Goal: Information Seeking & Learning: Learn about a topic

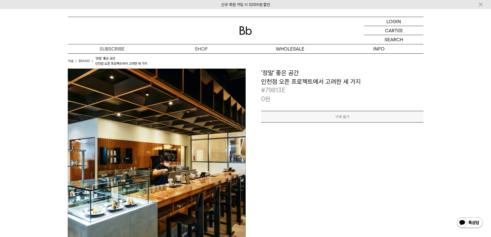
click at [205, 134] on img at bounding box center [157, 158] width 178 height 178
click at [287, 86] on p "#79813E" at bounding box center [342, 90] width 162 height 9
click at [272, 85] on div "**********" at bounding box center [342, 86] width 162 height 35
click at [278, 74] on h3 "'정말' 좋은 공간 인천점 오픈 프로젝트에서 고려한 세 가지" at bounding box center [342, 77] width 162 height 17
click at [283, 75] on h3 "'정말' 좋은 공간 인천점 오픈 프로젝트에서 고려한 세 가지" at bounding box center [342, 77] width 162 height 17
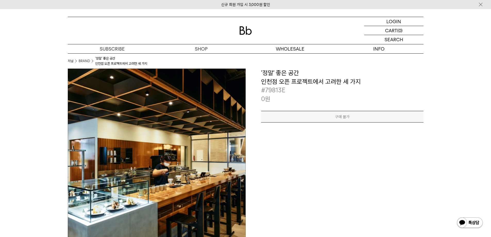
click at [151, 118] on img at bounding box center [157, 158] width 178 height 178
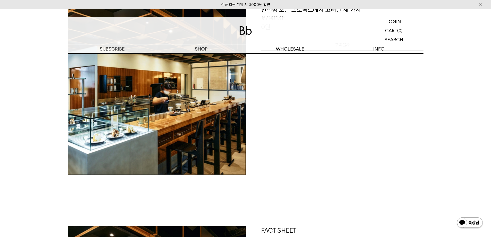
scroll to position [206, 0]
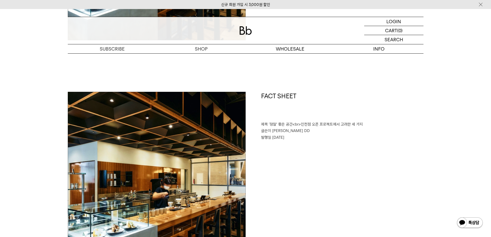
click at [169, 141] on img at bounding box center [157, 181] width 178 height 178
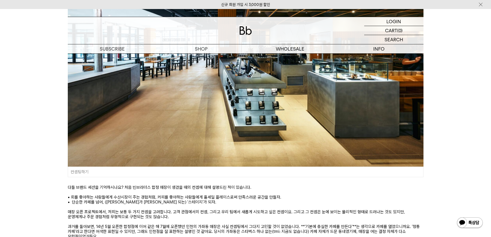
scroll to position [799, 0]
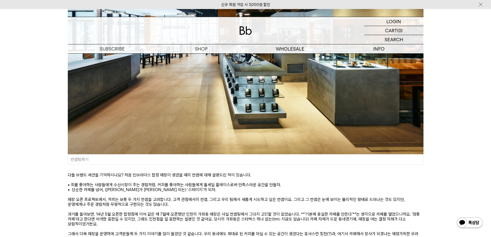
click at [296, 187] on p "• 단순한 카페를 넘어, (바리스타가 주연이 되는) '스테이지'가 되자." at bounding box center [246, 189] width 356 height 5
click at [296, 187] on p "• 단순한 카페를 넘어, ([PERSON_NAME]가 [PERSON_NAME] 되는) '스테이지'가 되자." at bounding box center [246, 189] width 356 height 5
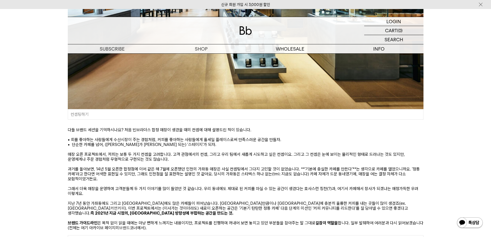
scroll to position [851, 0]
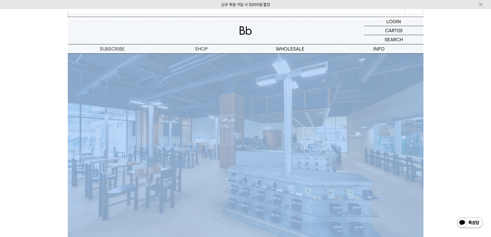
drag, startPoint x: 146, startPoint y: 138, endPoint x: 226, endPoint y: 179, distance: 89.6
click at [223, 183] on div "FACT SHEET 제목 '정말' 좋은 공간<br>인천점 오픈 프로젝트에서 고려한 세 가지 글쓴이 성훈식 DD 발행일 [DATE] 어느덧 아침…" at bounding box center [246, 183] width 356 height 2795
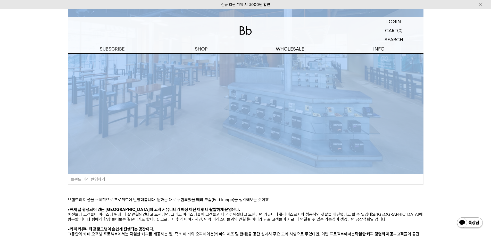
scroll to position [1650, 0]
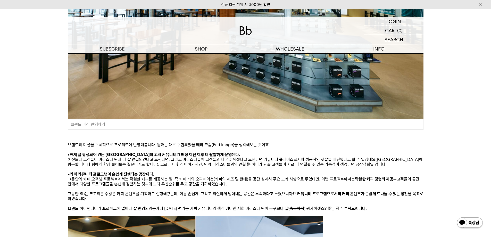
click at [229, 177] on p "그동안의 카페 오프닝 프로젝트에서는 탁월한 커피를 제공하는 일, 즉 커피 바의 오퍼레이션(커피의 제조 및 판매)을 공간 설계시 주요 고려 사항…" at bounding box center [246, 182] width 356 height 10
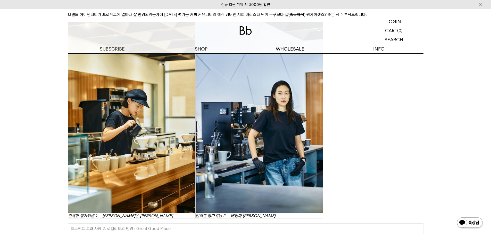
scroll to position [1959, 0]
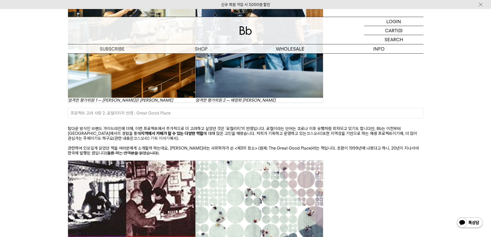
click at [231, 126] on p "탑다운 방식인 브랜드 가이드라인에 더해, 이번 프로젝트에서 추가적으로 더 고려하고 싶었던 것은 '로컬리티'의 반영입니다. 로컬이라는 단어는 코…" at bounding box center [246, 133] width 356 height 15
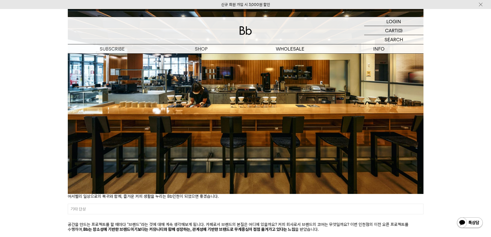
scroll to position [2836, 0]
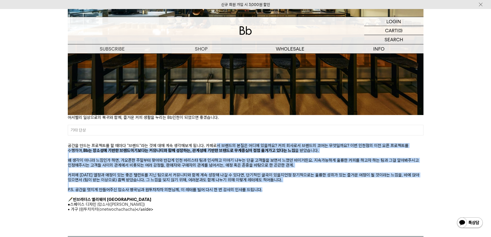
drag, startPoint x: 213, startPoint y: 135, endPoint x: 319, endPoint y: 181, distance: 115.4
click at [319, 187] on p "P.S. 공간을 멋지게 만들어주신 맙소사 병국님과 원투차차차 의현님께, 이 레터를 빌어 다시 한 번 감사의 인사를 드립니다." at bounding box center [246, 189] width 356 height 5
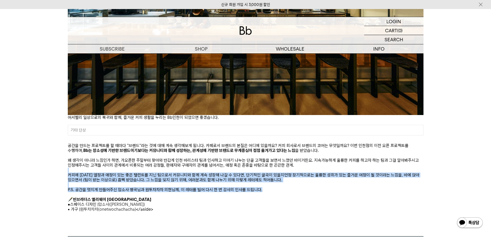
drag, startPoint x: 315, startPoint y: 181, endPoint x: 312, endPoint y: 162, distance: 19.8
click at [312, 168] on p at bounding box center [246, 170] width 356 height 5
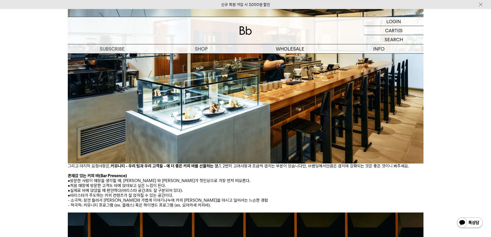
scroll to position [2501, 0]
click at [303, 174] on p "존재감 있는 커피 바(Bar Presence)" at bounding box center [246, 176] width 356 height 5
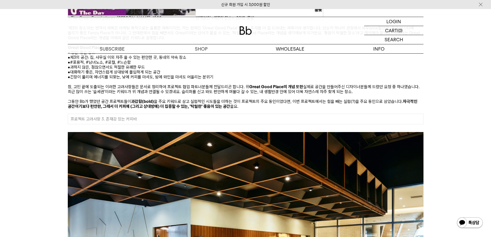
scroll to position [2295, 0]
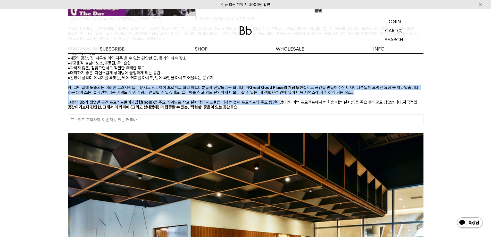
drag, startPoint x: 276, startPoint y: 91, endPoint x: 275, endPoint y: 72, distance: 19.1
click at [263, 95] on p at bounding box center [246, 97] width 356 height 5
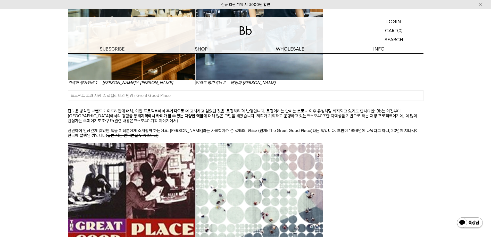
scroll to position [1882, 0]
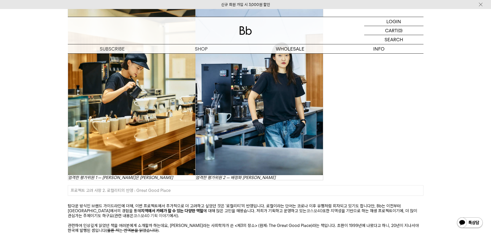
click at [134, 213] on link "코스모40 기획 이야기" at bounding box center [152, 215] width 36 height 5
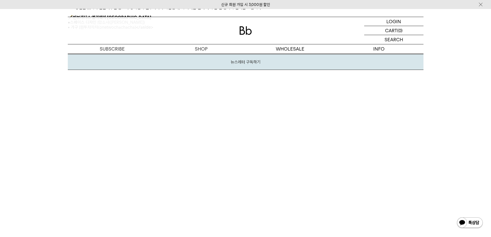
scroll to position [3017, 0]
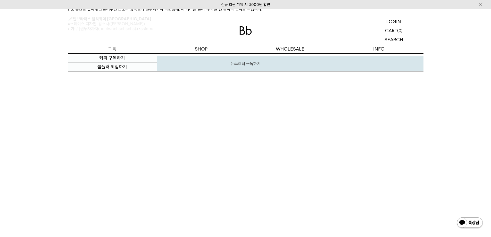
click at [116, 47] on p "구독" at bounding box center [112, 48] width 89 height 9
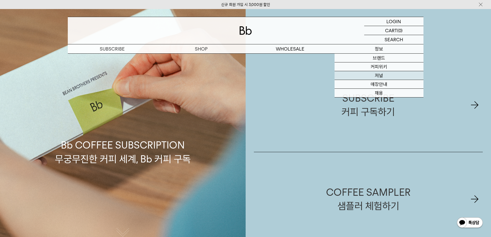
click at [386, 75] on link "저널" at bounding box center [379, 75] width 89 height 9
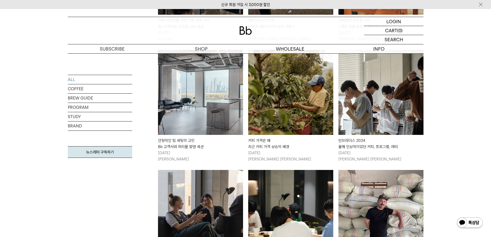
scroll to position [464, 0]
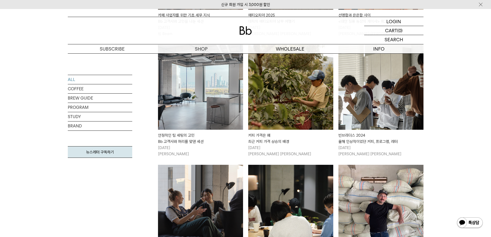
click at [201, 98] on img at bounding box center [200, 87] width 85 height 85
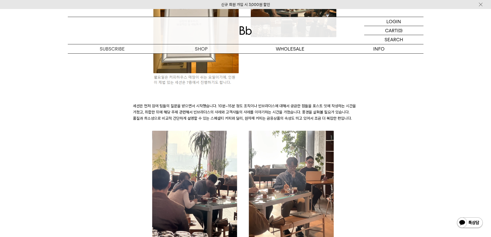
scroll to position [516, 0]
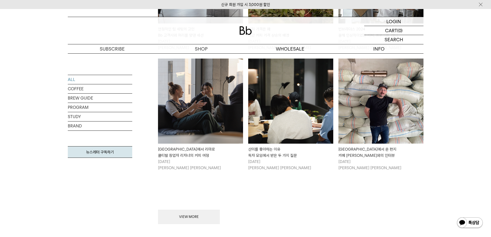
scroll to position [584, 0]
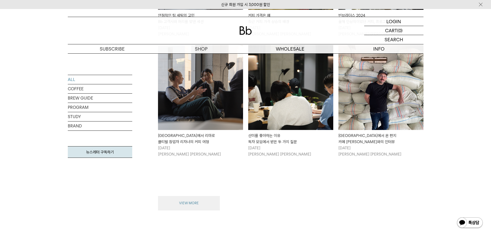
click at [212, 197] on button "VIEW MORE" at bounding box center [189, 203] width 62 height 14
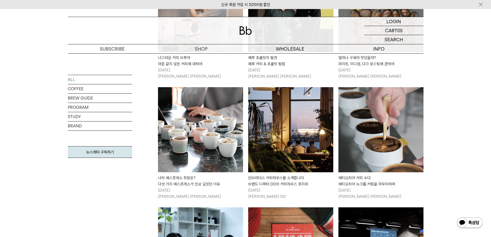
scroll to position [1048, 0]
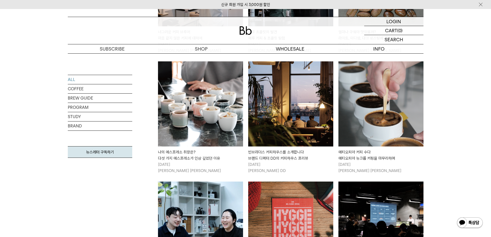
click at [286, 118] on img at bounding box center [290, 103] width 85 height 85
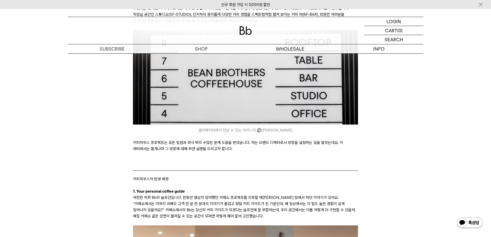
scroll to position [413, 0]
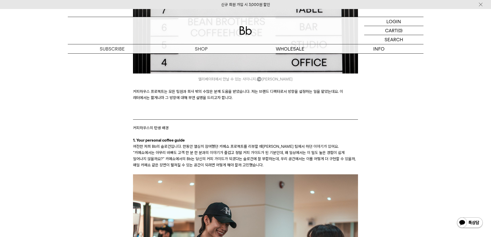
click at [285, 102] on p at bounding box center [245, 104] width 225 height 6
click at [273, 97] on p "커피하우스 프로젝트는 모든 팀원과 회사 밖의 수많은 분께 도움을 받았습니다. 저는 브랜드 디렉터로서 방향을 설정하는 일을 맡았는데요. 이 레터…" at bounding box center [245, 94] width 225 height 12
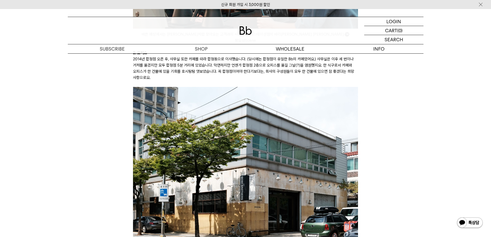
scroll to position [696, 0]
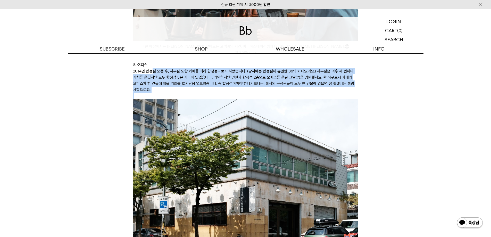
drag, startPoint x: 189, startPoint y: 87, endPoint x: 152, endPoint y: 65, distance: 42.8
click at [144, 70] on p "2014년 합정점 오픈 후, 사무실 또한 카페를 따라 합정동으로 이사했습니다. (당시에는 합정점이 유일한 Bb의 카페였어요.) 사무실은 이후 …" at bounding box center [245, 80] width 225 height 25
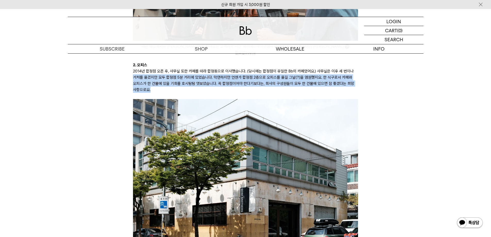
drag, startPoint x: 134, startPoint y: 75, endPoint x: 215, endPoint y: 84, distance: 81.5
click at [215, 84] on p "2014년 합정점 오픈 후, 사무실 또한 카페를 따라 합정동으로 이사했습니다. (당시에는 합정점이 유일한 Bb의 카페였어요.) 사무실은 이후 …" at bounding box center [245, 80] width 225 height 25
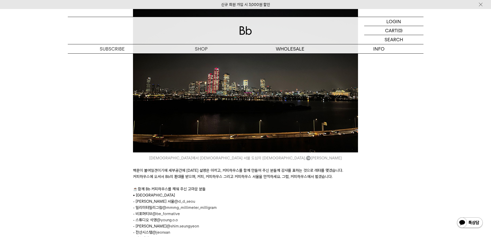
scroll to position [2630, 0]
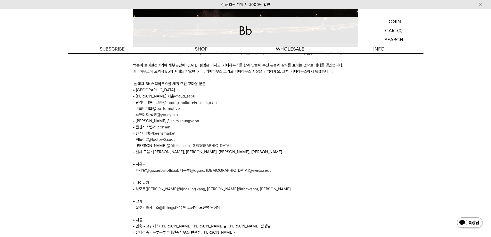
click at [217, 155] on p "- 설치 도움 : 김보람, 날씨, 박찬신, 홍승은" at bounding box center [245, 152] width 225 height 6
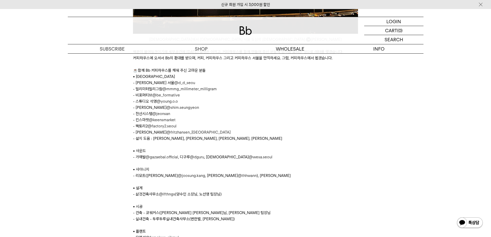
scroll to position [2656, 0]
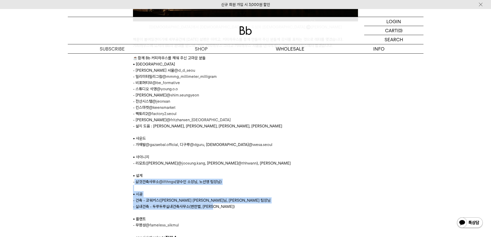
drag, startPoint x: 135, startPoint y: 183, endPoint x: 220, endPoint y: 211, distance: 89.8
click at [220, 210] on p "- 실내건축 - 두루두루실내건축사무소(변한별, 신지연)" at bounding box center [245, 206] width 225 height 6
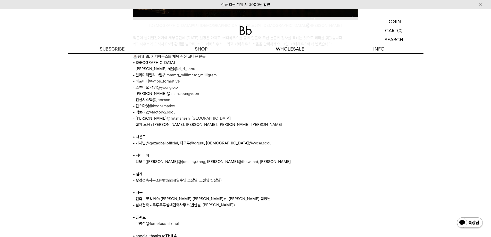
scroll to position [2707, 0]
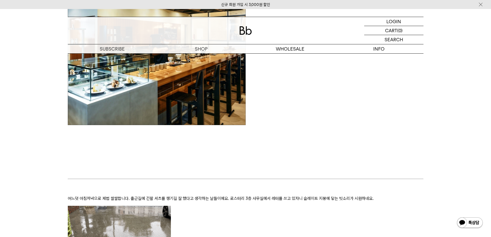
scroll to position [541, 0]
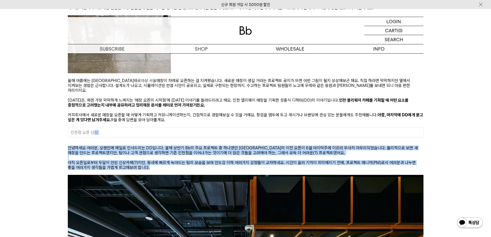
drag, startPoint x: 95, startPoint y: 126, endPoint x: 214, endPoint y: 163, distance: 124.6
click at [216, 160] on p "아직 오픈일로부터 두달이 안된 신상카페(?)지만, 동네에 빠르게 녹아드는 팀의 모습을 보며 안도감 이하 여러가지 감정들이 교차하네요. 시간이 …" at bounding box center [246, 165] width 356 height 10
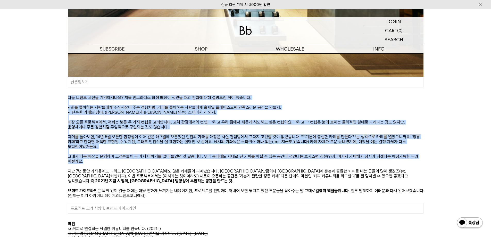
scroll to position [902, 0]
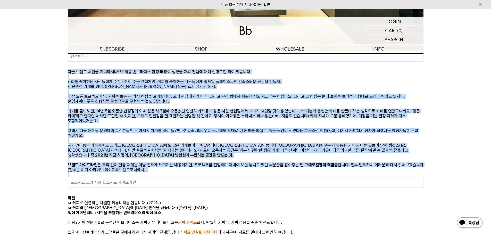
drag, startPoint x: 72, startPoint y: 92, endPoint x: 243, endPoint y: 166, distance: 186.6
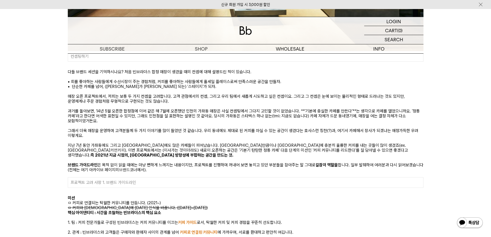
click at [112, 177] on blockquote "프로젝트 고려 사항 1. 브랜드 가이드라인" at bounding box center [246, 182] width 356 height 11
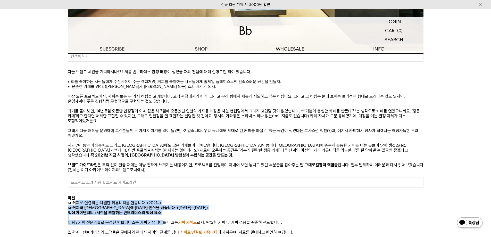
drag, startPoint x: 76, startPoint y: 195, endPoint x: 161, endPoint y: 211, distance: 86.1
click at [164, 210] on p "핵심 아이덴티티 : 시간을 초월하는 빈브라더스의 핵심 요소" at bounding box center [246, 212] width 356 height 5
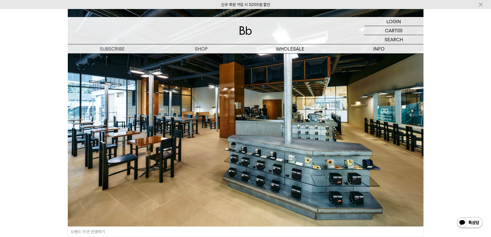
scroll to position [1650, 0]
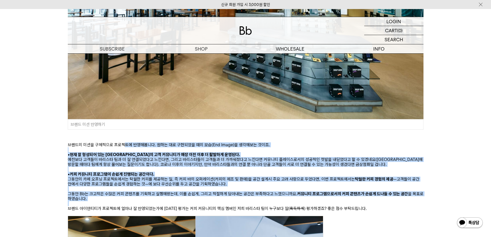
drag, startPoint x: 123, startPoint y: 133, endPoint x: 172, endPoint y: 192, distance: 76.1
click at [172, 192] on div "FACT SHEET 제목 '정말' 좋은 공간<br>인천점 오픈 프로젝트에서 고려한 세 가지 글쓴이 성훈식 DD 발행일 2021/09/01 어느…" at bounding box center [246, 45] width 356 height 2795
click at [172, 201] on p at bounding box center [246, 203] width 356 height 5
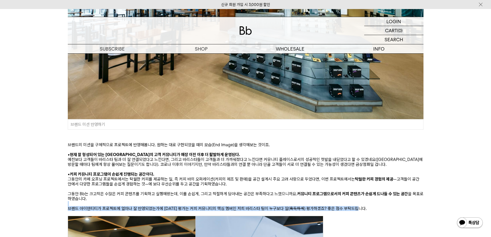
drag, startPoint x: 171, startPoint y: 191, endPoint x: 347, endPoint y: 197, distance: 175.7
click at [347, 197] on div "FACT SHEET 제목 '정말' 좋은 공간<br>인천점 오픈 프로젝트에서 고려한 세 가지 글쓴이 성훈식 DD 발행일 2021/09/01 어느…" at bounding box center [246, 45] width 356 height 2795
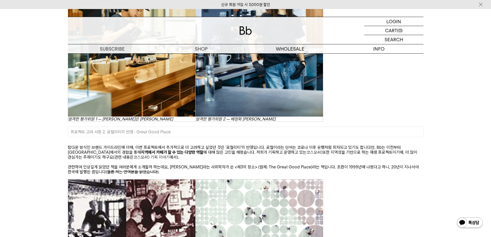
scroll to position [1959, 0]
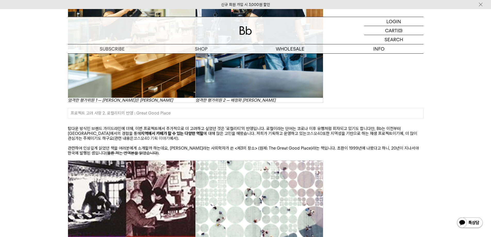
click at [139, 127] on p "탑다운 방식인 브랜드 가이드라인에 더해, 이번 프로젝트에서 추가적으로 더 고려하고 싶었던 것은 '로컬리티'의 반영입니다. 로컬이라는 단어는 코…" at bounding box center [246, 133] width 356 height 15
drag, startPoint x: 148, startPoint y: 129, endPoint x: 119, endPoint y: 119, distance: 30.8
click at [119, 126] on p "탑다운 방식인 브랜드 가이드라인에 더해, 이번 프로젝트에서 추가적으로 더 고려하고 싶었던 것은 '로컬리티'의 반영입니다. 로컬이라는 단어는 코…" at bounding box center [246, 133] width 356 height 15
click at [257, 146] on p "관련하여 인상깊게 읽었던 책을 여러분에게 소개할까 하는데요, 레이 올든버그라는 사회학자가 쓴 <제3의 장소> (원제: The Great Goo…" at bounding box center [246, 151] width 356 height 10
click at [261, 141] on p at bounding box center [246, 143] width 356 height 5
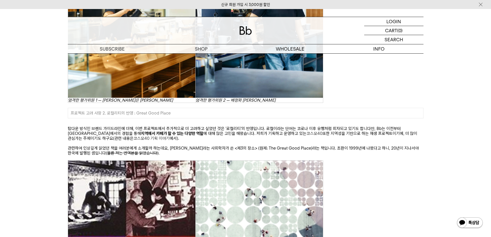
click at [259, 141] on p at bounding box center [246, 143] width 356 height 5
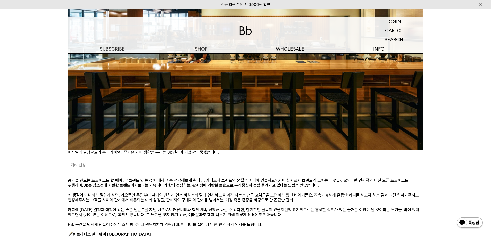
scroll to position [2888, 0]
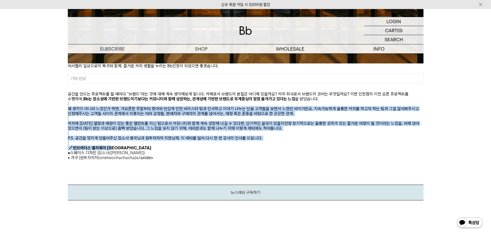
drag, startPoint x: 204, startPoint y: 135, endPoint x: 169, endPoint y: 92, distance: 56.6
click at [165, 101] on p at bounding box center [246, 103] width 356 height 5
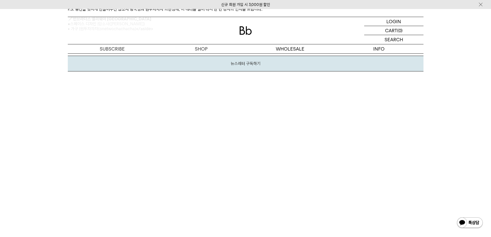
scroll to position [2836, 0]
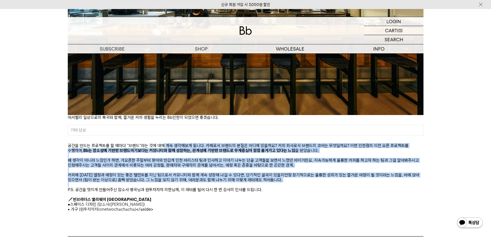
drag, startPoint x: 166, startPoint y: 140, endPoint x: 291, endPoint y: 182, distance: 132.2
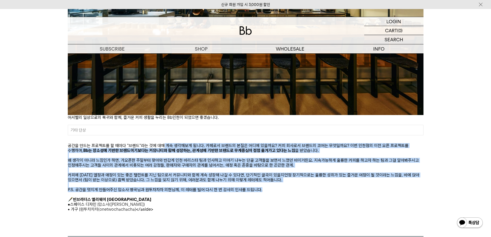
click at [291, 187] on p "P.S. 공간을 멋지게 만들어주신 맙소사 병국님과 원투차차차 의현님께, 이 레터를 빌어 다시 한 번 감사의 인사를 드립니다." at bounding box center [246, 189] width 356 height 5
